Goal: Task Accomplishment & Management: Complete application form

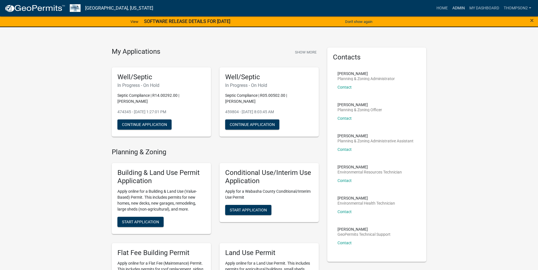
click at [460, 7] on link "Admin" at bounding box center [458, 8] width 17 height 11
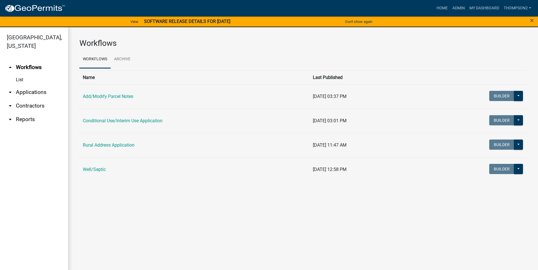
drag, startPoint x: 94, startPoint y: 176, endPoint x: 94, endPoint y: 170, distance: 5.7
click at [94, 175] on td "Well/Septic" at bounding box center [194, 170] width 230 height 24
click at [94, 169] on link "Well/Septic" at bounding box center [94, 169] width 23 height 5
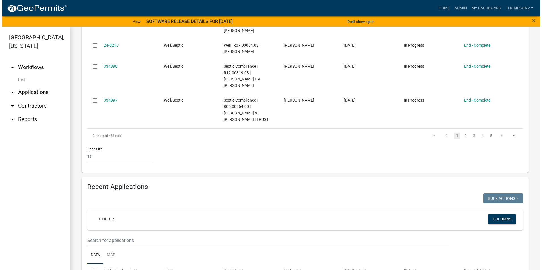
scroll to position [510, 0]
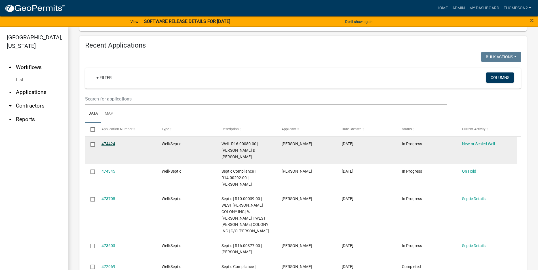
click at [106, 145] on link "474424" at bounding box center [108, 144] width 14 height 5
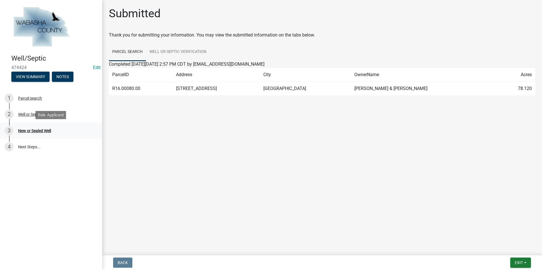
click at [50, 132] on div "New or Sealed Well" at bounding box center [34, 131] width 33 height 4
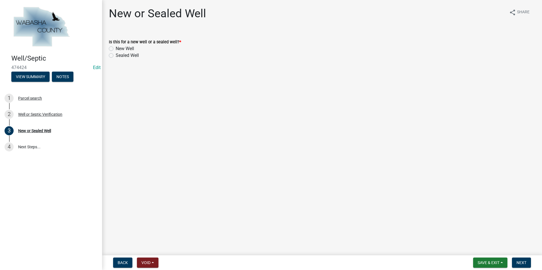
click at [116, 48] on label "New Well" at bounding box center [125, 48] width 18 height 7
click at [116, 48] on input "New Well" at bounding box center [118, 47] width 4 height 4
radio input "true"
click at [516, 262] on button "Next" at bounding box center [521, 263] width 19 height 10
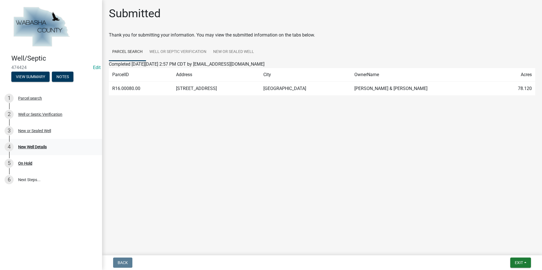
click at [47, 145] on div "New Well Details" at bounding box center [32, 147] width 29 height 4
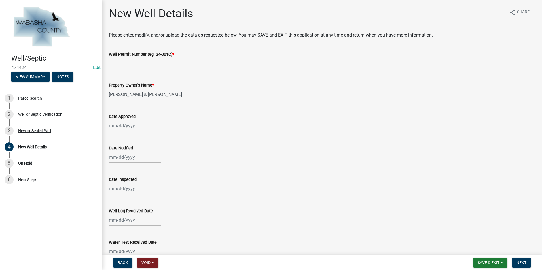
click at [122, 62] on input "Well Permit Number (eg. 24-001C) *" at bounding box center [322, 64] width 426 height 12
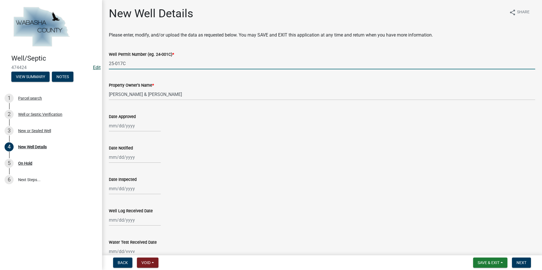
type input "25-017C"
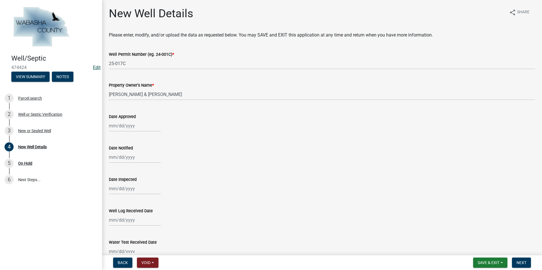
click at [97, 67] on link "Edit" at bounding box center [97, 67] width 8 height 5
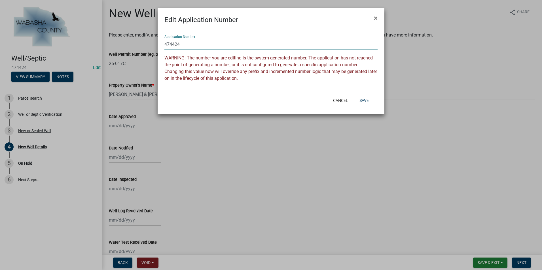
drag, startPoint x: 181, startPoint y: 43, endPoint x: 151, endPoint y: 44, distance: 30.6
click at [151, 44] on ngb-modal-window "Edit Application Number × Application Number 474424 WARNING: The number you are…" at bounding box center [271, 135] width 542 height 270
type input "25-017C"
click at [362, 101] on button "Save" at bounding box center [364, 101] width 18 height 10
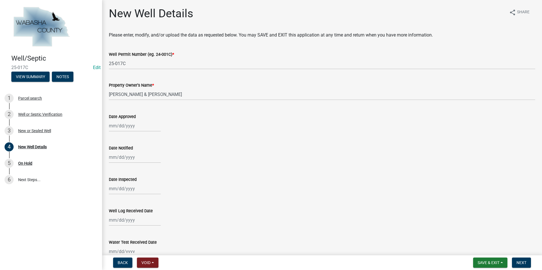
click at [117, 125] on div at bounding box center [135, 126] width 52 height 12
select select "9"
select select "2025"
click at [116, 165] on div "8" at bounding box center [114, 165] width 9 height 9
type input "[DATE]"
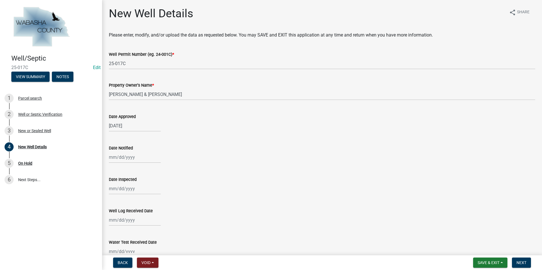
click at [125, 159] on div at bounding box center [135, 158] width 52 height 12
select select "9"
select select "2025"
click at [110, 198] on div "8" at bounding box center [114, 196] width 9 height 9
type input "[DATE]"
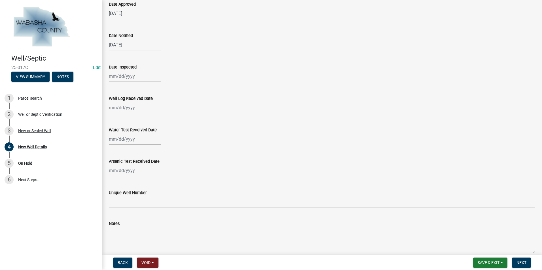
scroll to position [113, 0]
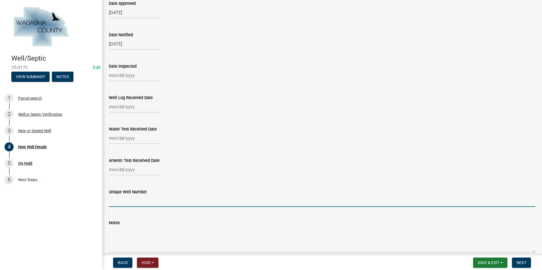
click at [118, 204] on input "Unique Well Number" at bounding box center [322, 202] width 426 height 12
type input "889033"
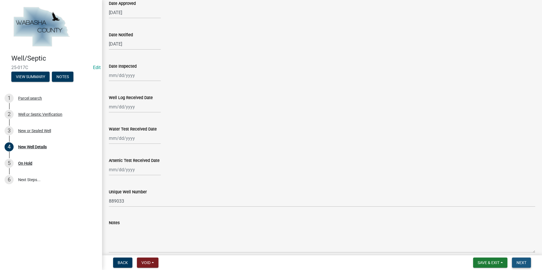
click at [526, 261] on span "Next" at bounding box center [522, 263] width 10 height 5
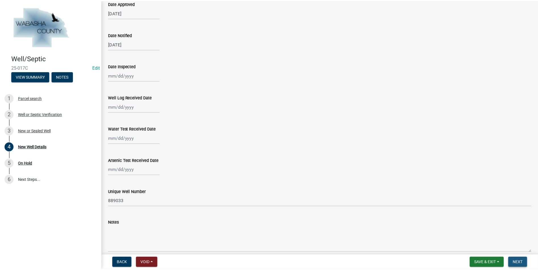
scroll to position [0, 0]
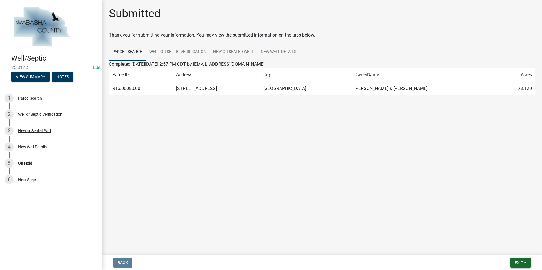
click at [523, 263] on span "Exit" at bounding box center [519, 263] width 8 height 5
click at [514, 249] on button "Save & Exit" at bounding box center [508, 249] width 45 height 14
